Goal: Information Seeking & Learning: Learn about a topic

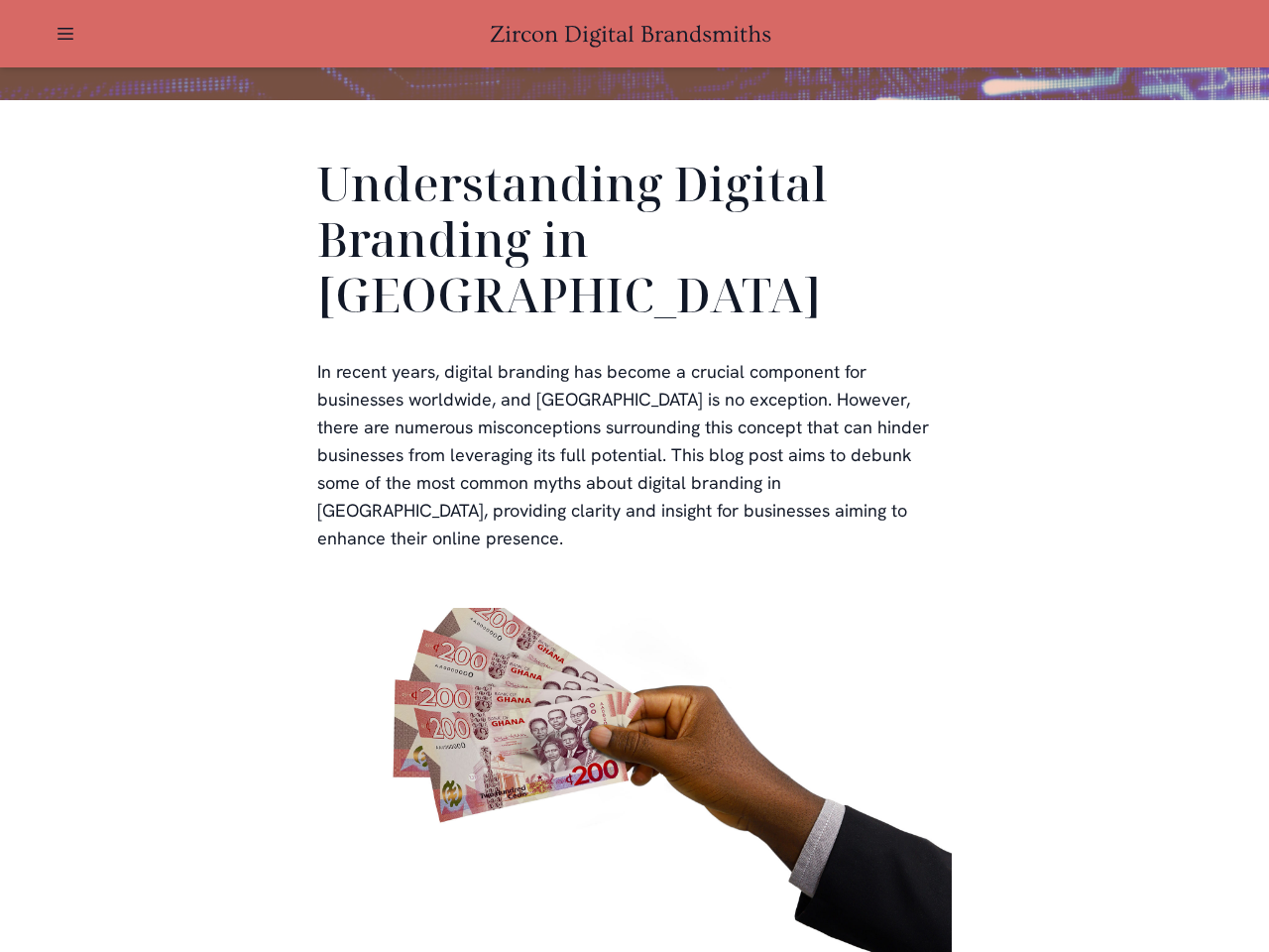
scroll to position [4354, 0]
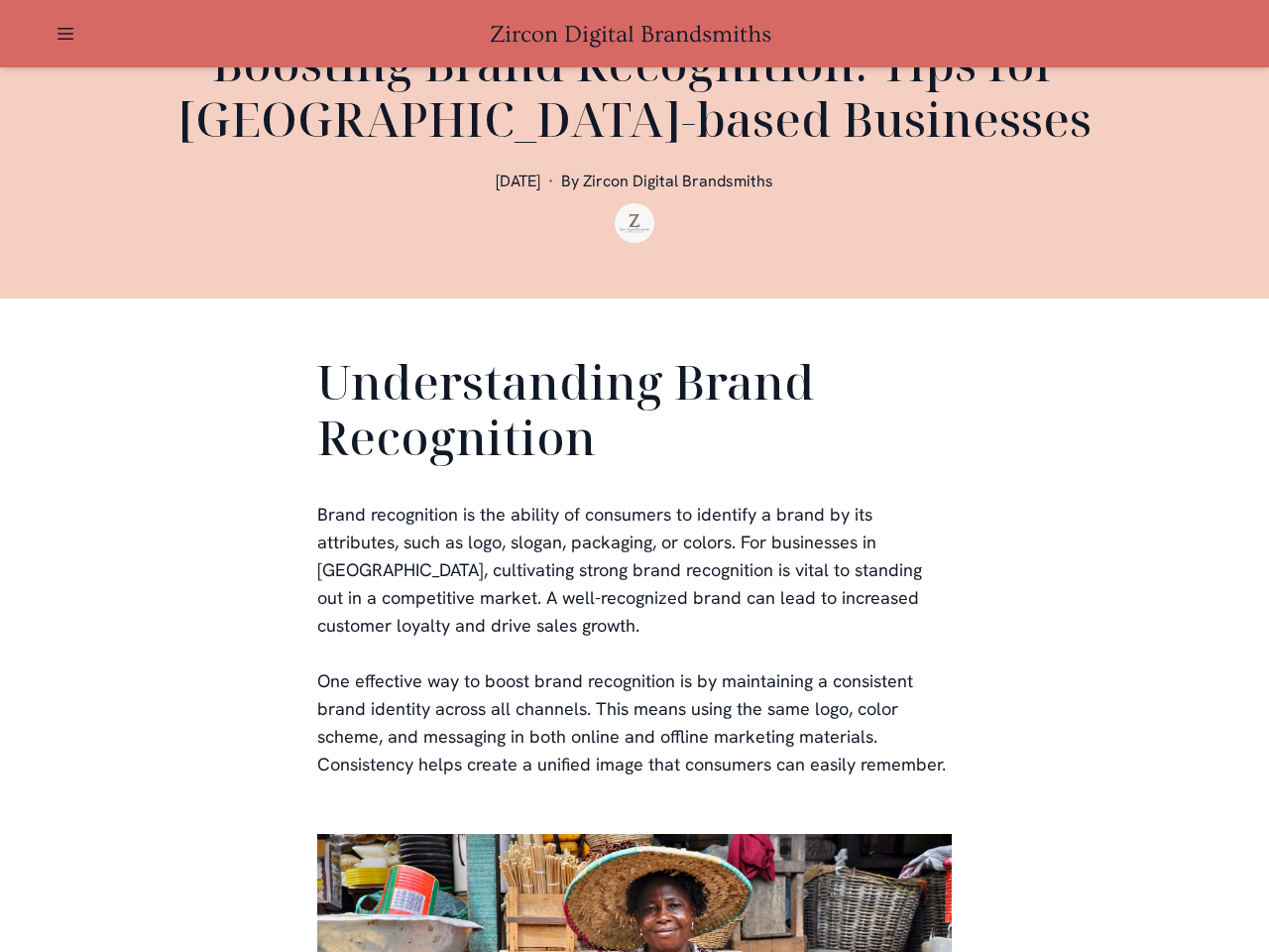
scroll to position [595, 0]
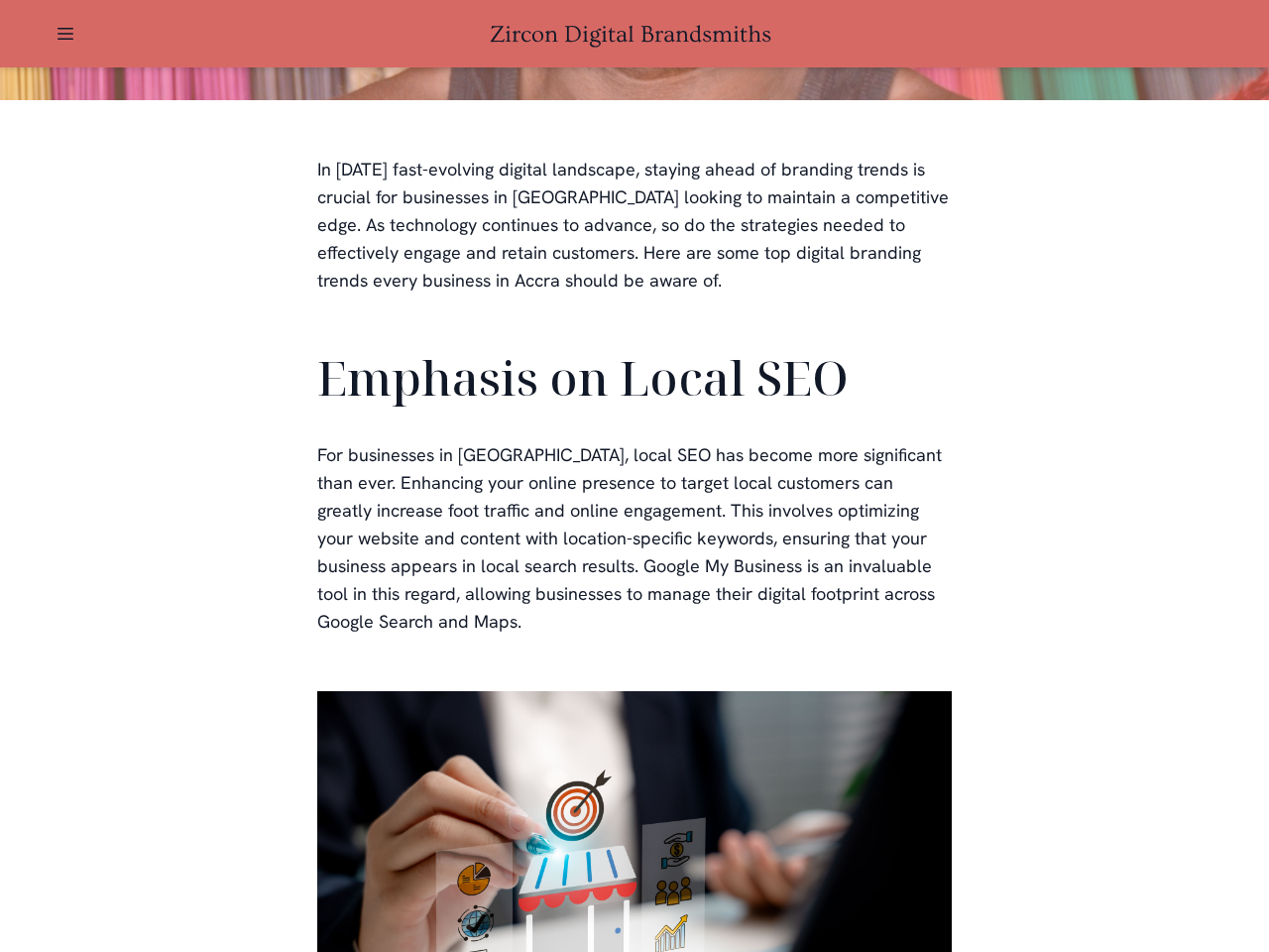
scroll to position [4473, 0]
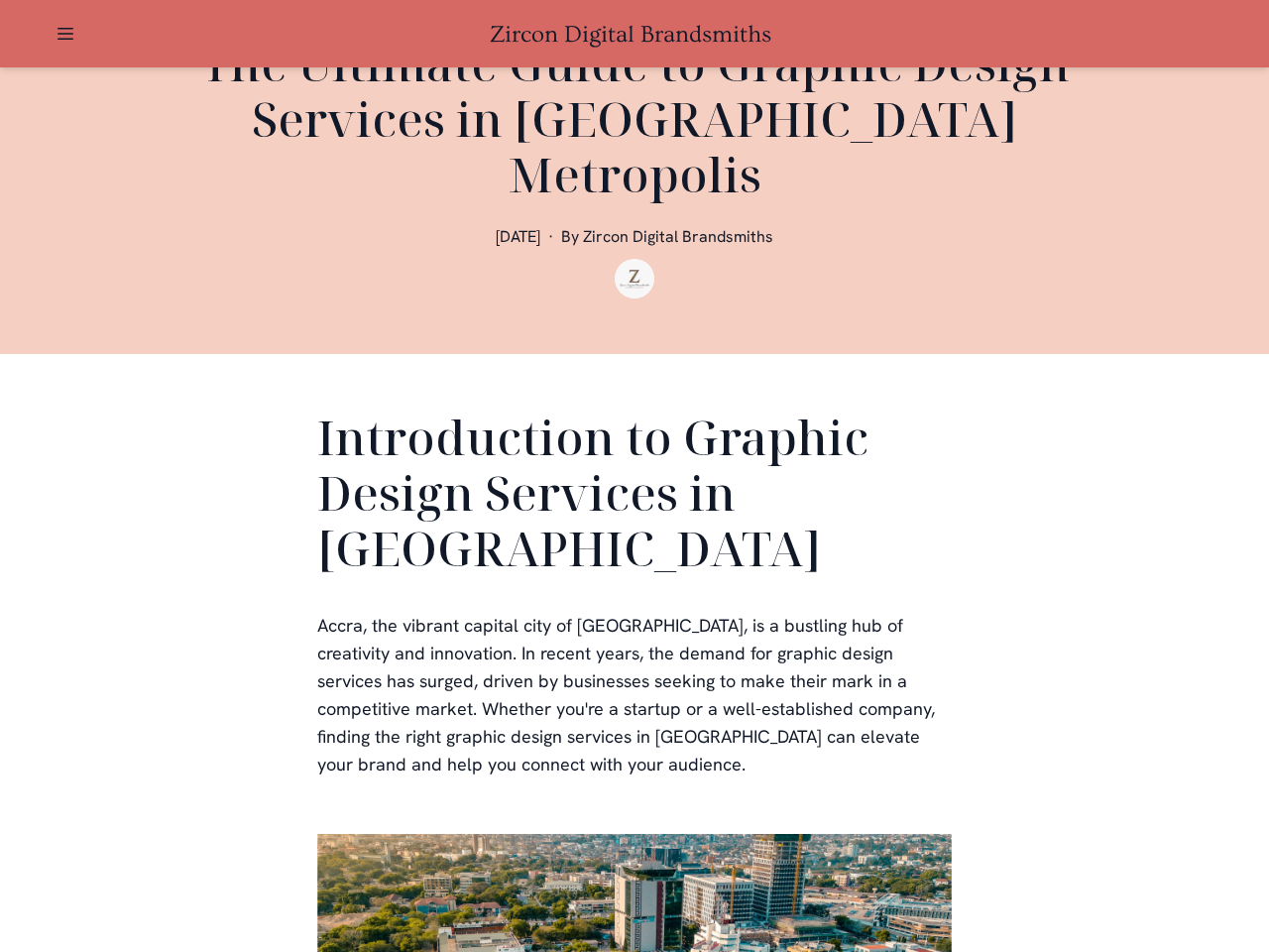
scroll to position [595, 0]
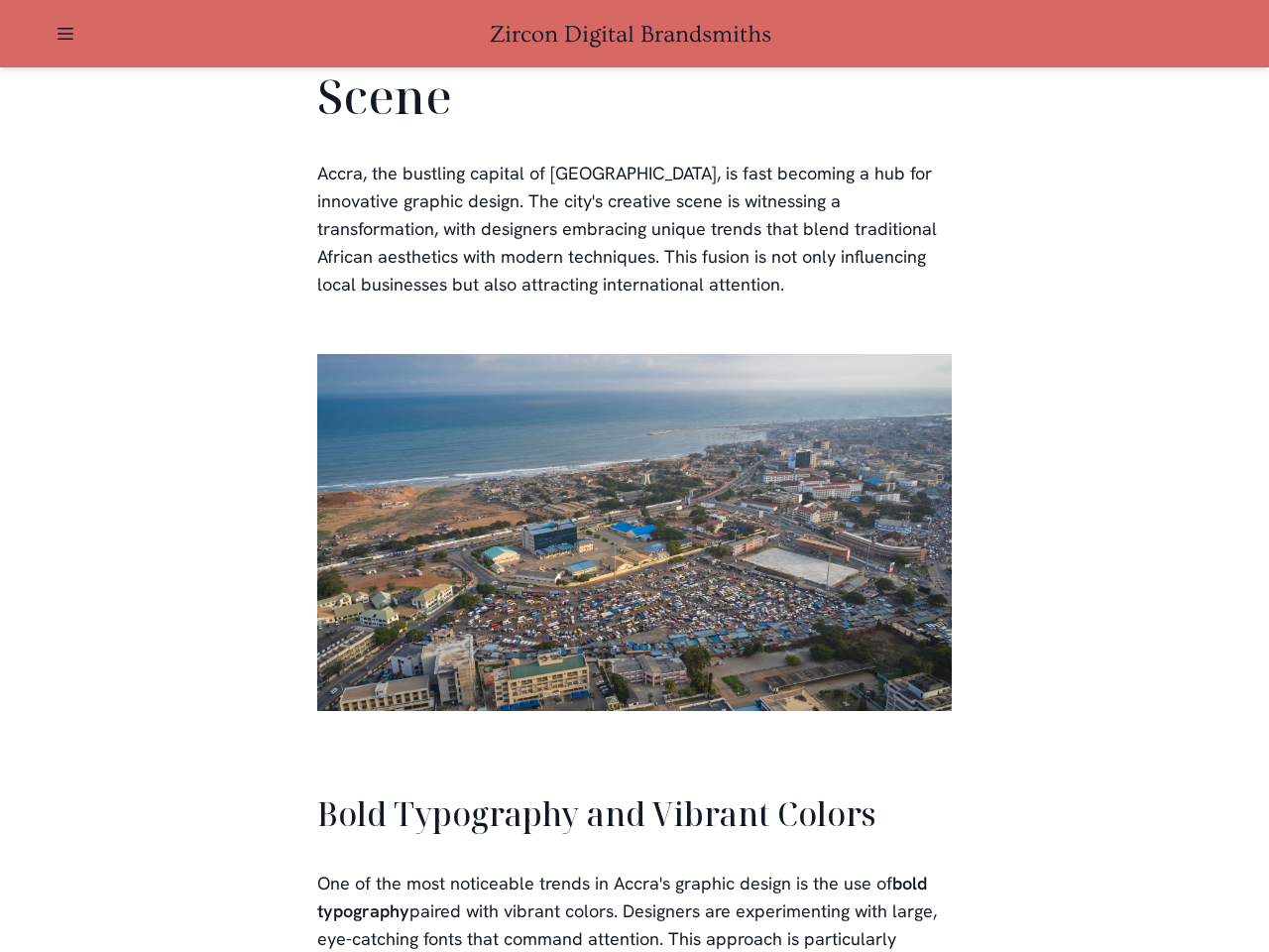
scroll to position [4489, 0]
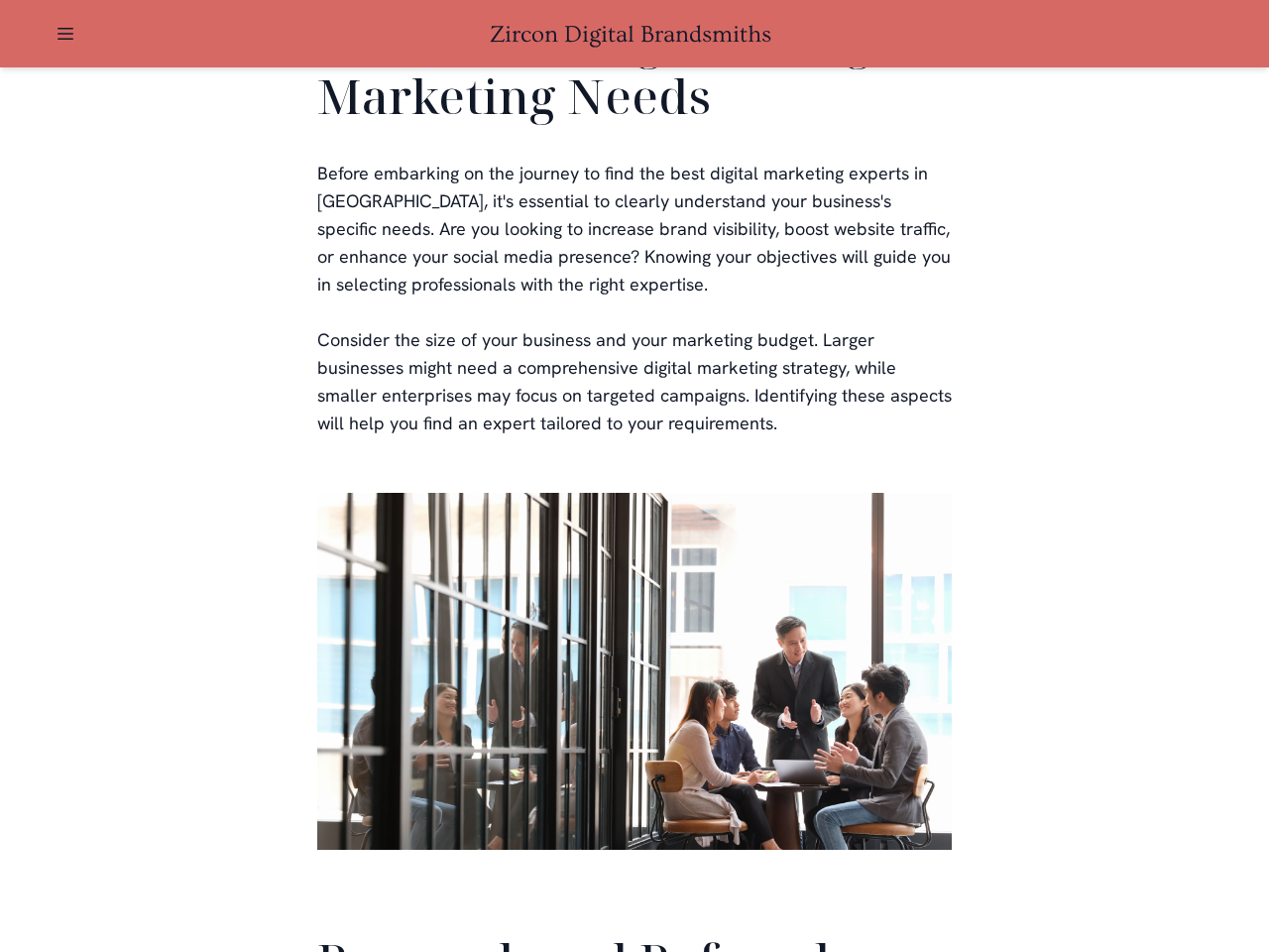
scroll to position [4719, 0]
